Goal: Task Accomplishment & Management: Use online tool/utility

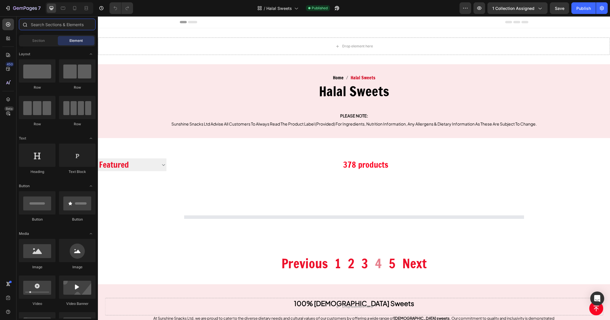
click at [58, 24] on input "text" at bounding box center [57, 25] width 77 height 12
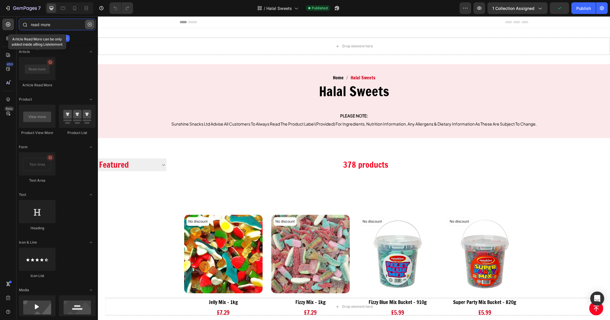
type input "read more"
click at [89, 24] on icon "button" at bounding box center [90, 24] width 4 height 4
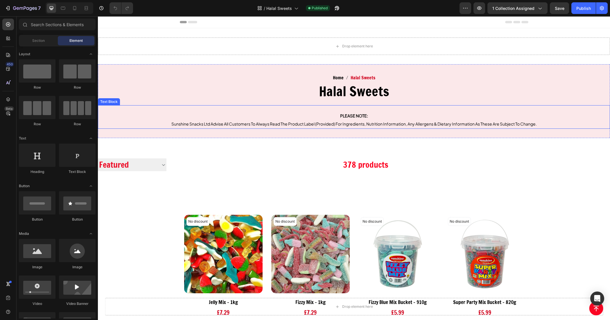
click at [323, 124] on span "Sunshine Snacks Ltd Advise All Customers To Always Read The Product Label (Prov…" at bounding box center [353, 123] width 365 height 5
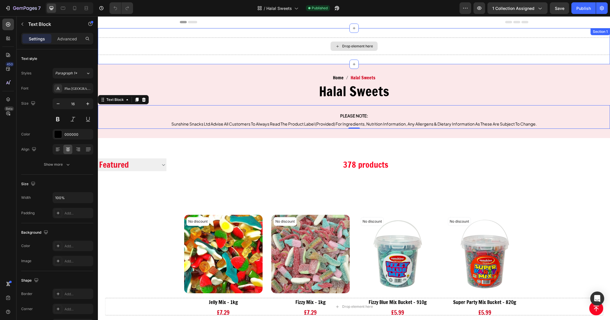
click at [303, 48] on div "Drop element here" at bounding box center [354, 45] width 512 height 17
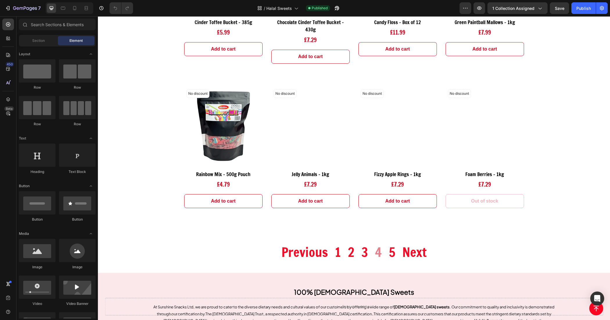
scroll to position [2506, 0]
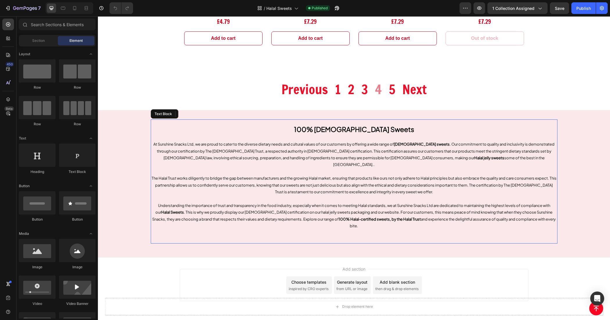
click at [397, 229] on p at bounding box center [353, 232] width 405 height 7
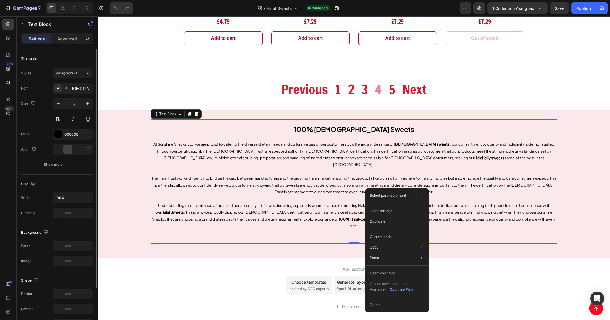
click at [25, 218] on div "Padding Add..." at bounding box center [57, 213] width 72 height 10
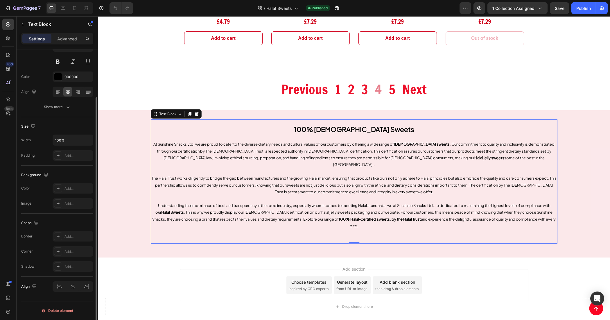
scroll to position [0, 0]
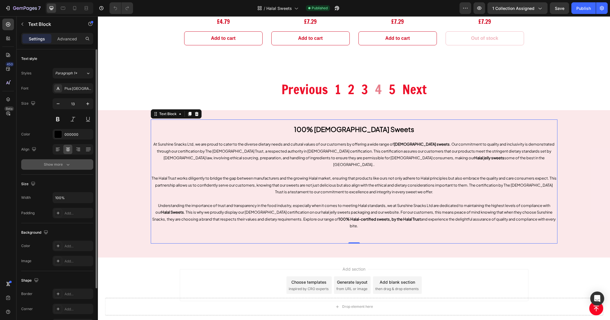
click at [60, 163] on div "Show more" at bounding box center [57, 164] width 27 height 6
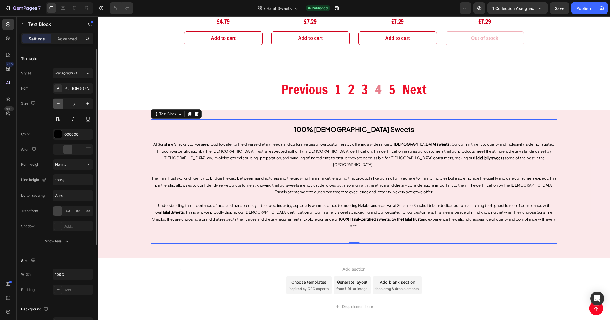
click at [55, 102] on icon "button" at bounding box center [58, 104] width 6 height 6
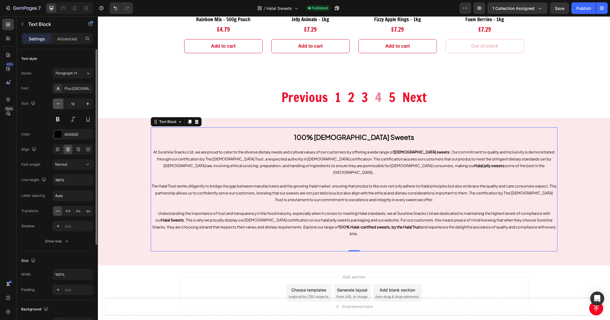
click at [55, 102] on icon "button" at bounding box center [58, 104] width 6 height 6
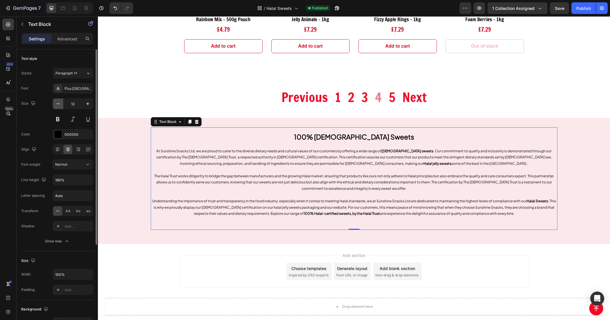
click at [55, 102] on icon "button" at bounding box center [58, 104] width 6 height 6
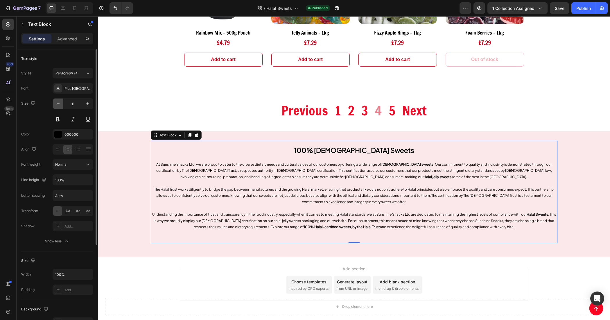
click at [55, 102] on icon "button" at bounding box center [58, 104] width 6 height 6
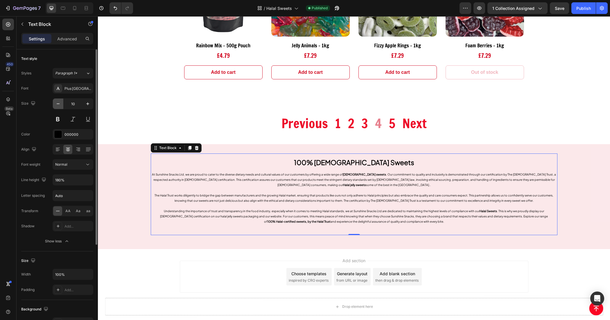
click at [55, 102] on icon "button" at bounding box center [58, 104] width 6 height 6
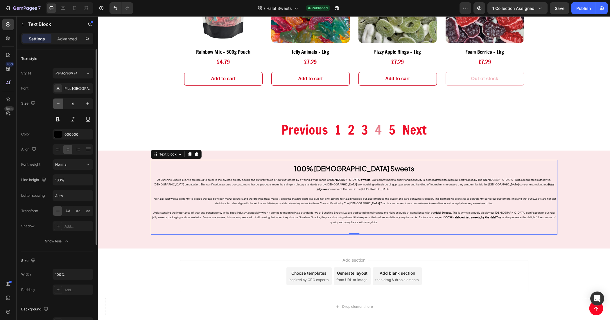
click at [55, 102] on icon "button" at bounding box center [58, 104] width 6 height 6
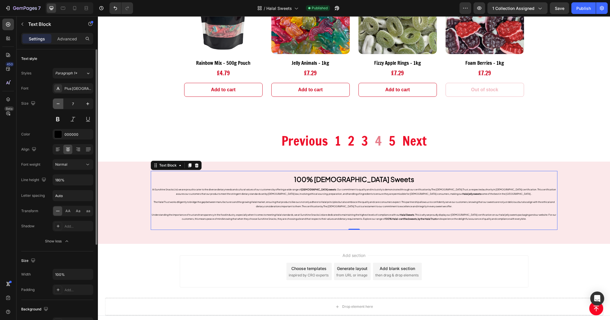
scroll to position [2448, 0]
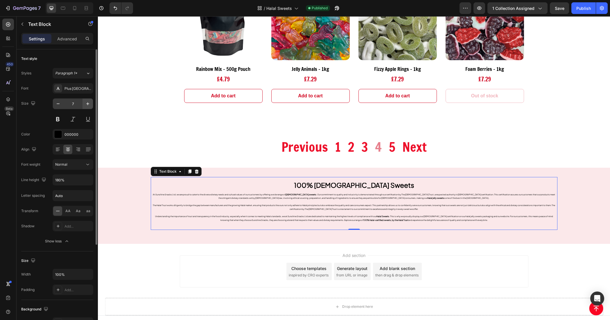
click at [84, 102] on button "button" at bounding box center [87, 103] width 10 height 10
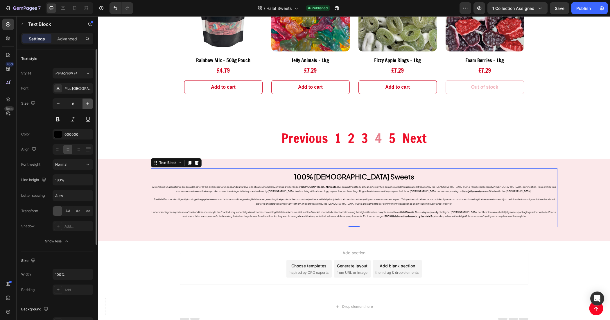
click at [84, 102] on button "button" at bounding box center [87, 103] width 10 height 10
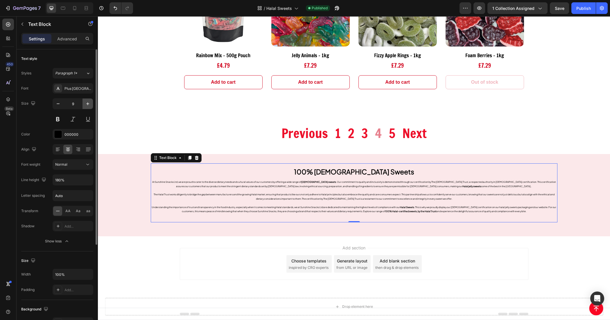
click at [84, 102] on button "button" at bounding box center [87, 103] width 10 height 10
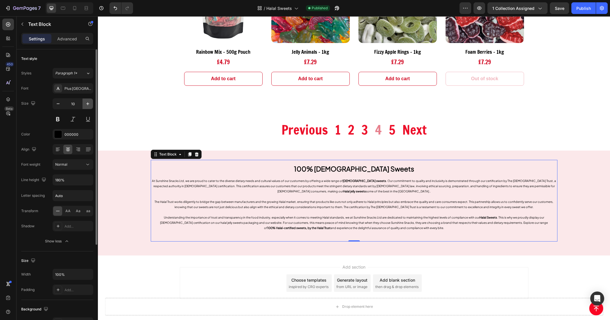
click at [84, 102] on button "button" at bounding box center [87, 103] width 10 height 10
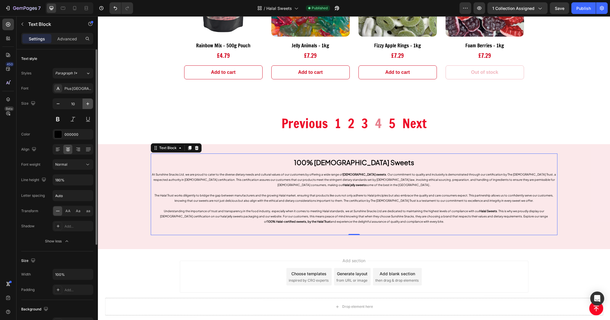
click at [84, 102] on button "button" at bounding box center [87, 103] width 10 height 10
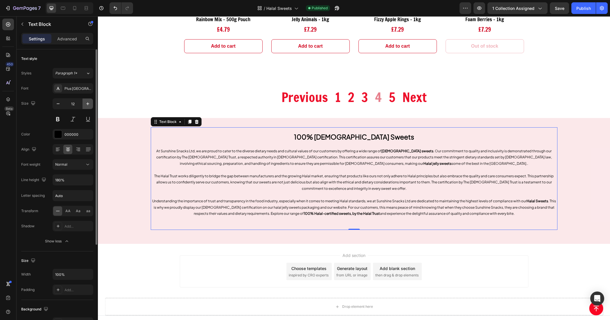
click at [84, 102] on button "button" at bounding box center [87, 103] width 10 height 10
type input "13"
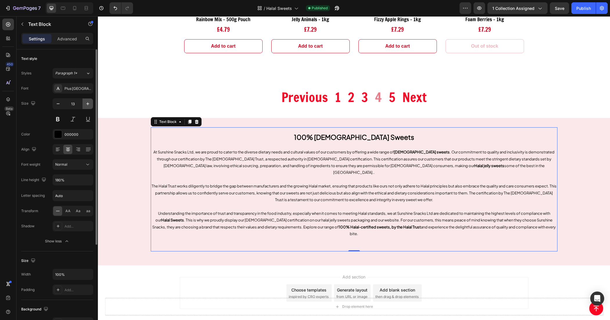
scroll to position [2506, 0]
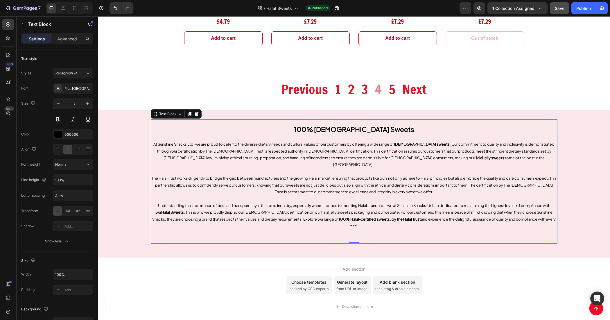
click at [565, 5] on button "Save" at bounding box center [559, 8] width 19 height 12
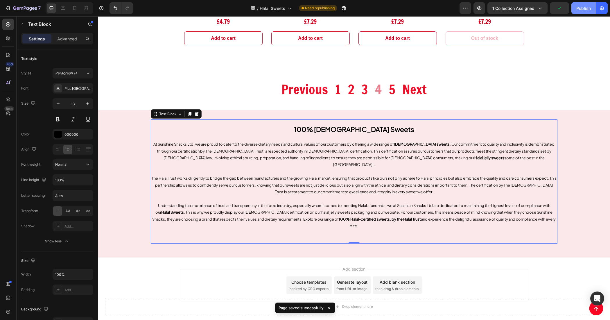
click at [585, 7] on div "Publish" at bounding box center [583, 8] width 15 height 6
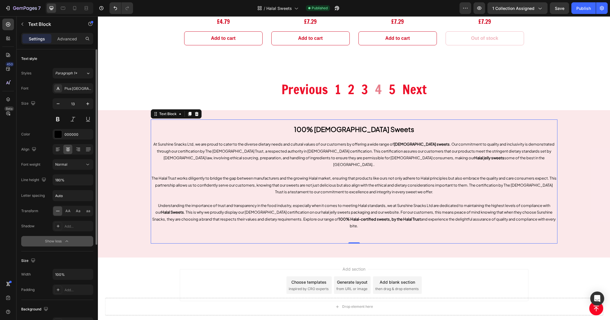
scroll to position [36, 0]
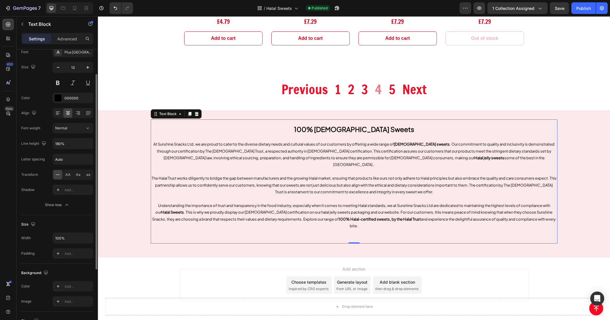
click at [57, 263] on div "Text style Styles Paragraph 1* Font Plus Jakarta Sans Size 13 Color 000000 Alig…" at bounding box center [57, 287] width 72 height 48
click at [57, 208] on div "Show less" at bounding box center [57, 205] width 25 height 6
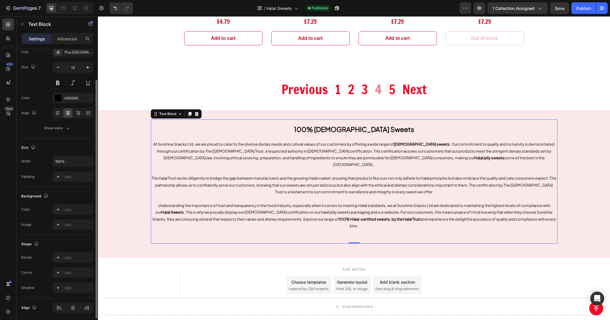
scroll to position [0, 0]
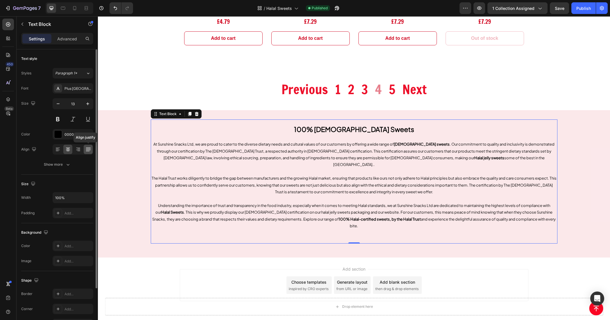
click at [89, 148] on icon at bounding box center [88, 149] width 6 height 6
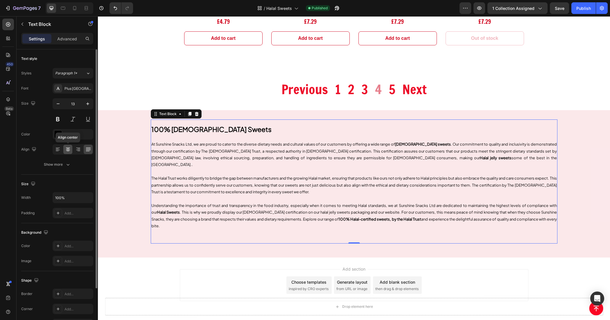
click at [65, 150] on icon at bounding box center [68, 149] width 6 height 6
